Goal: Information Seeking & Learning: Understand process/instructions

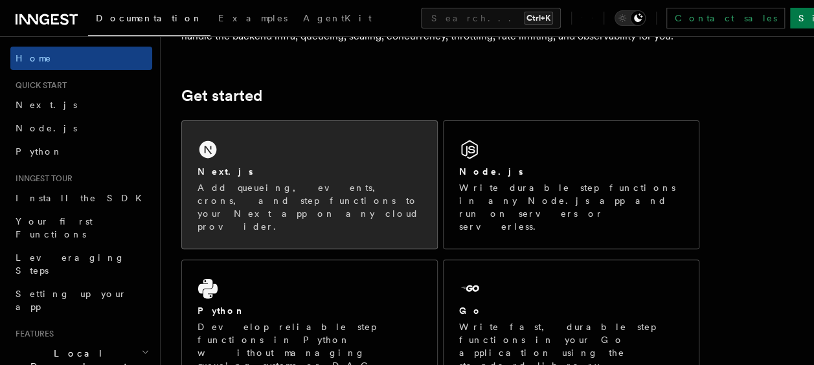
scroll to position [164, 0]
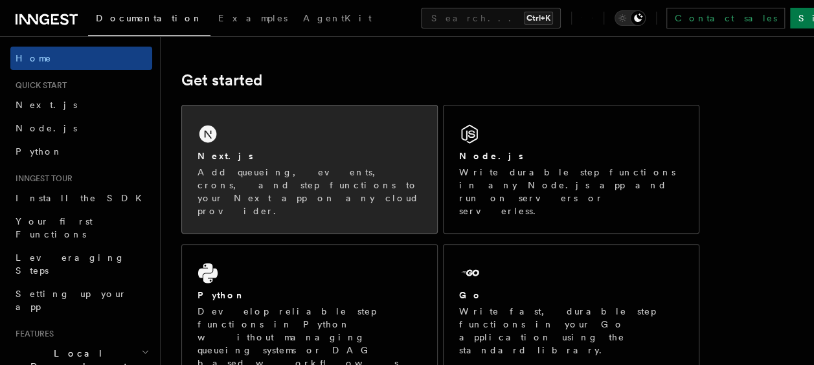
click at [346, 167] on p "Add queueing, events, crons, and step functions to your Next app on any cloud p…" at bounding box center [309, 192] width 224 height 52
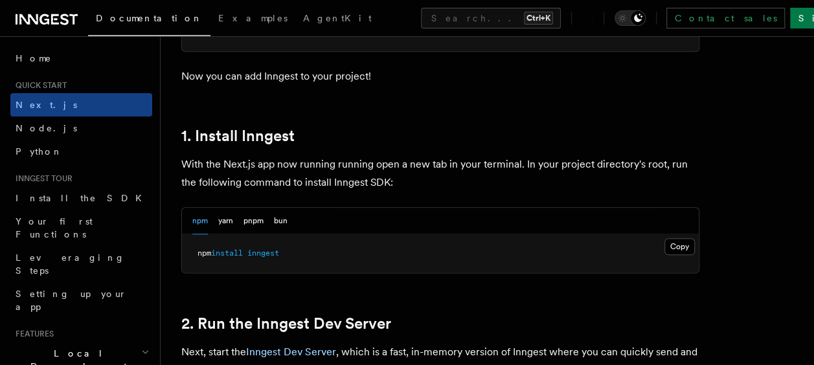
scroll to position [644, 0]
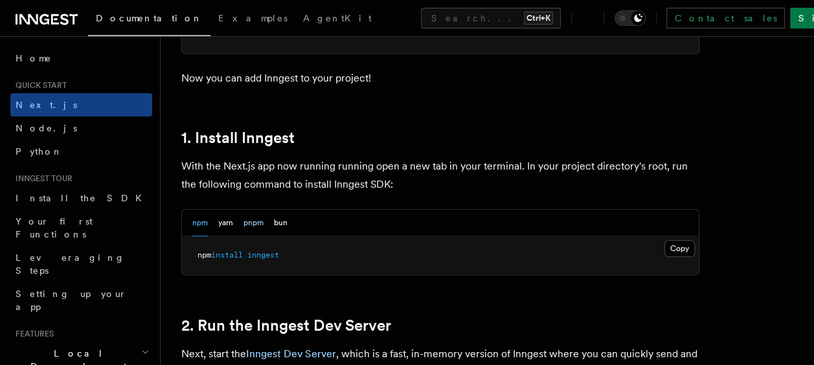
click at [260, 218] on button "pnpm" at bounding box center [253, 223] width 20 height 27
click at [680, 246] on button "Copy Copied" at bounding box center [679, 248] width 30 height 17
